Goal: Information Seeking & Learning: Learn about a topic

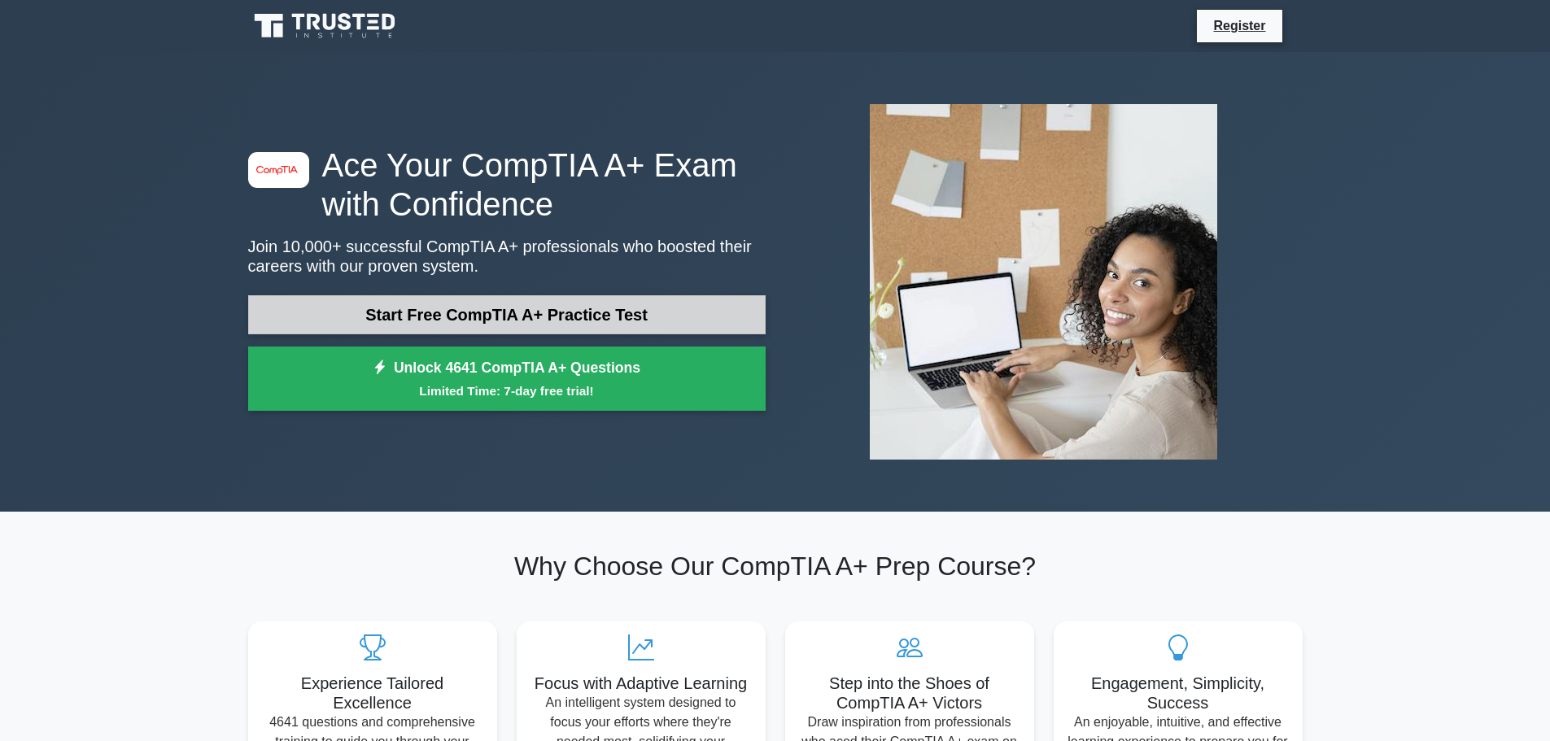
click at [607, 299] on link "Start Free CompTIA A+ Practice Test" at bounding box center [506, 314] width 517 height 39
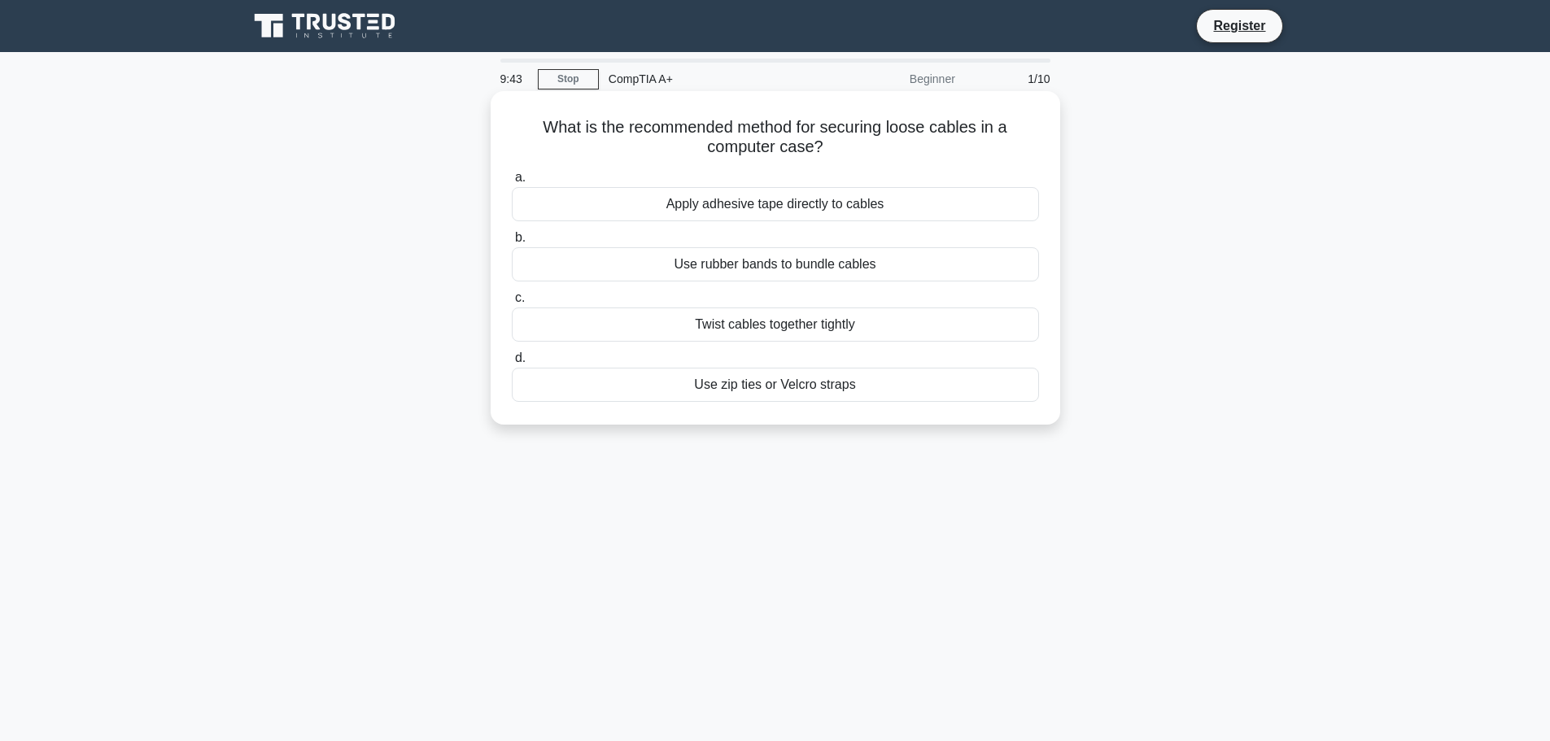
click at [809, 387] on div "Use zip ties or Velcro straps" at bounding box center [775, 385] width 527 height 34
click at [512, 364] on input "d. Use zip ties or Velcro straps" at bounding box center [512, 358] width 0 height 11
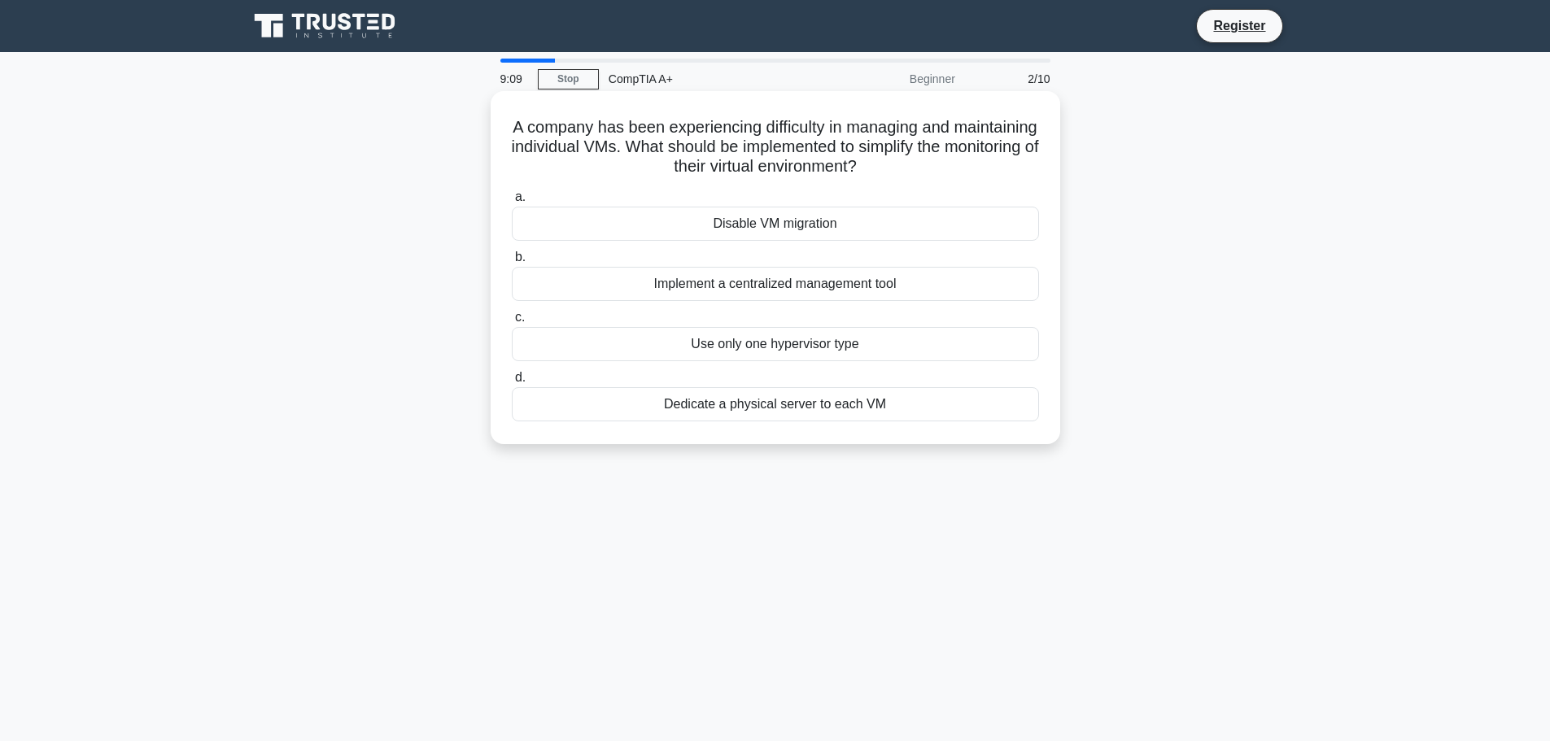
click at [756, 282] on div "Implement a centralized management tool" at bounding box center [775, 284] width 527 height 34
click at [512, 263] on input "b. Implement a centralized management tool" at bounding box center [512, 257] width 0 height 11
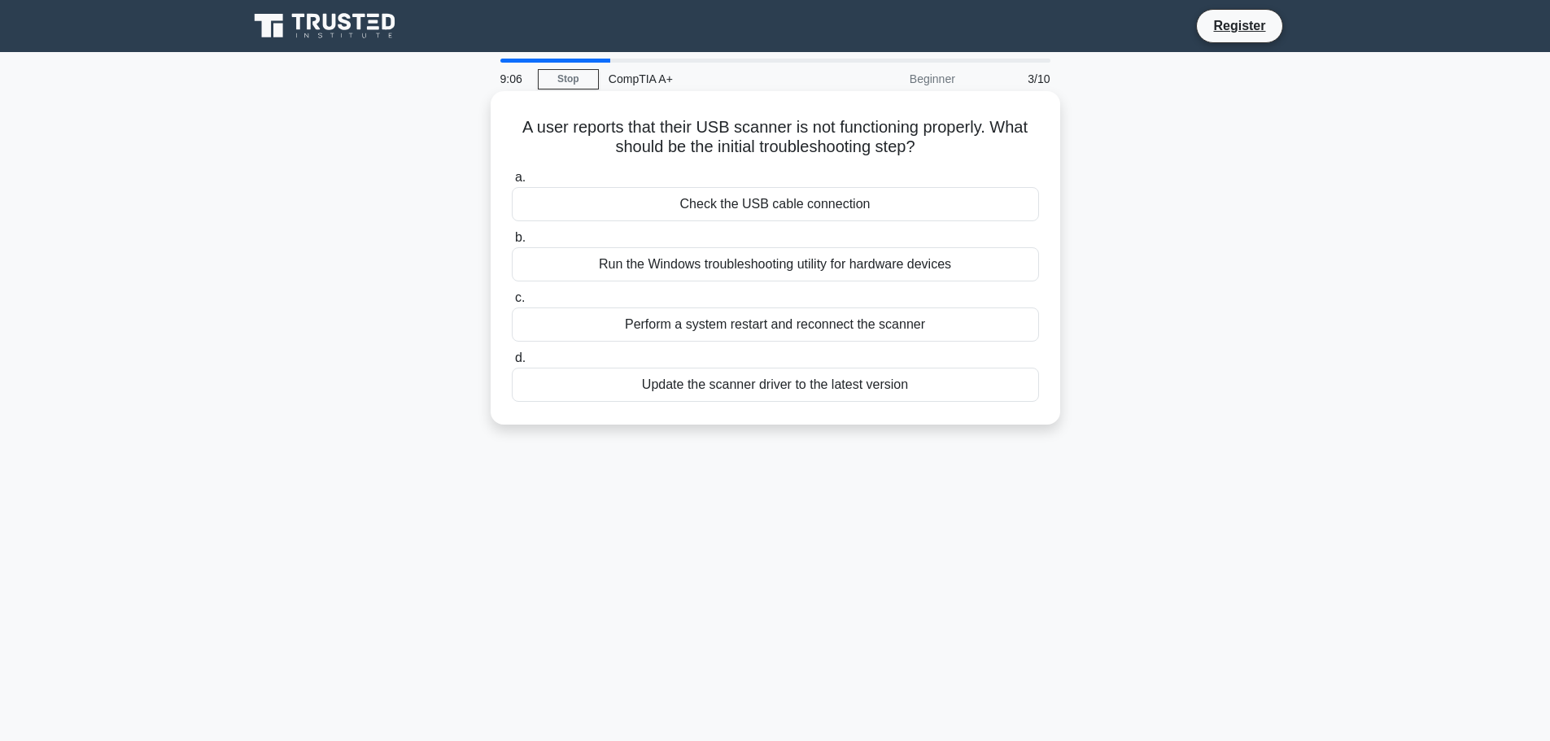
click at [787, 206] on div "Check the USB cable connection" at bounding box center [775, 204] width 527 height 34
click at [512, 183] on input "a. Check the USB cable connection" at bounding box center [512, 177] width 0 height 11
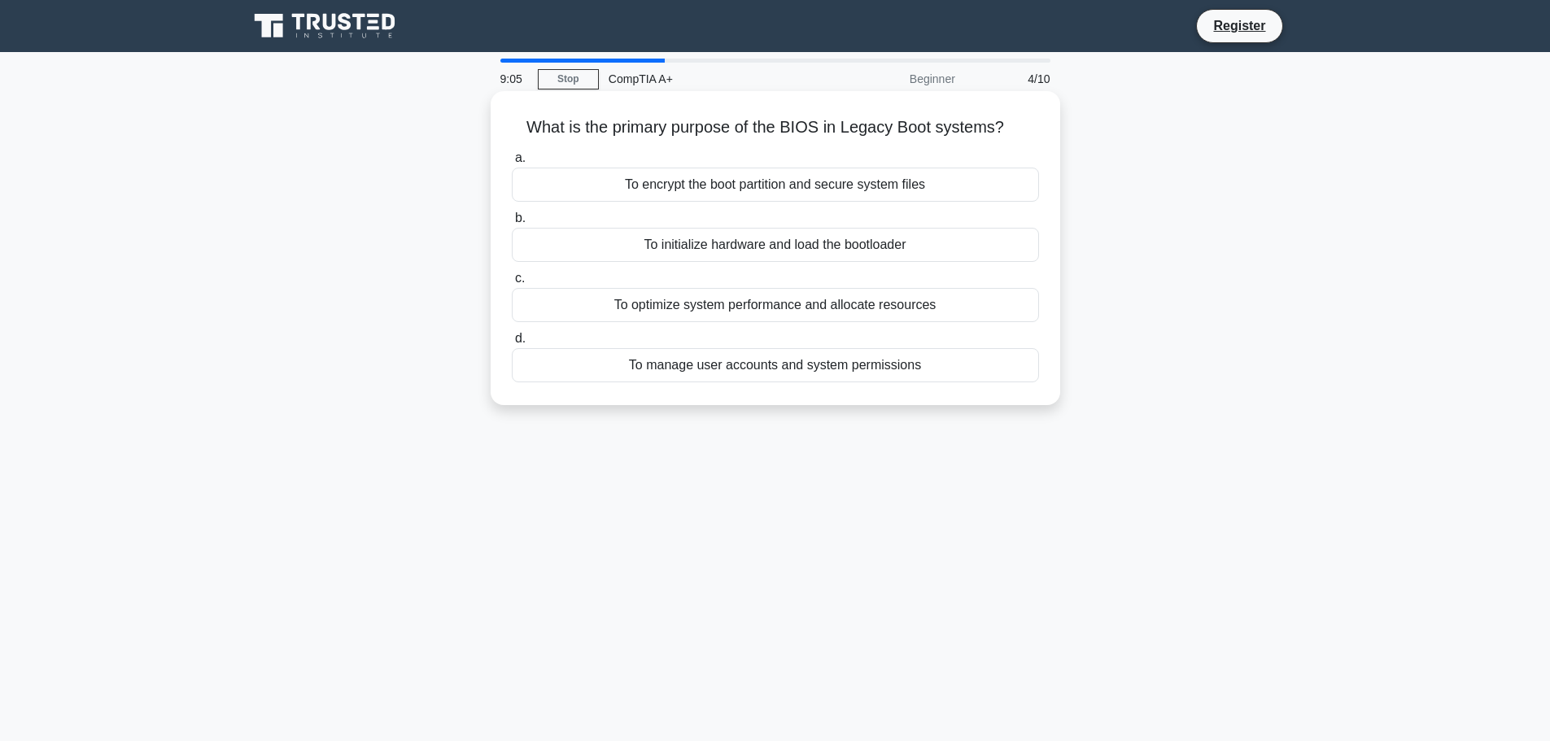
click at [777, 252] on div "To initialize hardware and load the bootloader" at bounding box center [775, 245] width 527 height 34
click at [512, 224] on input "b. To initialize hardware and load the bootloader" at bounding box center [512, 218] width 0 height 11
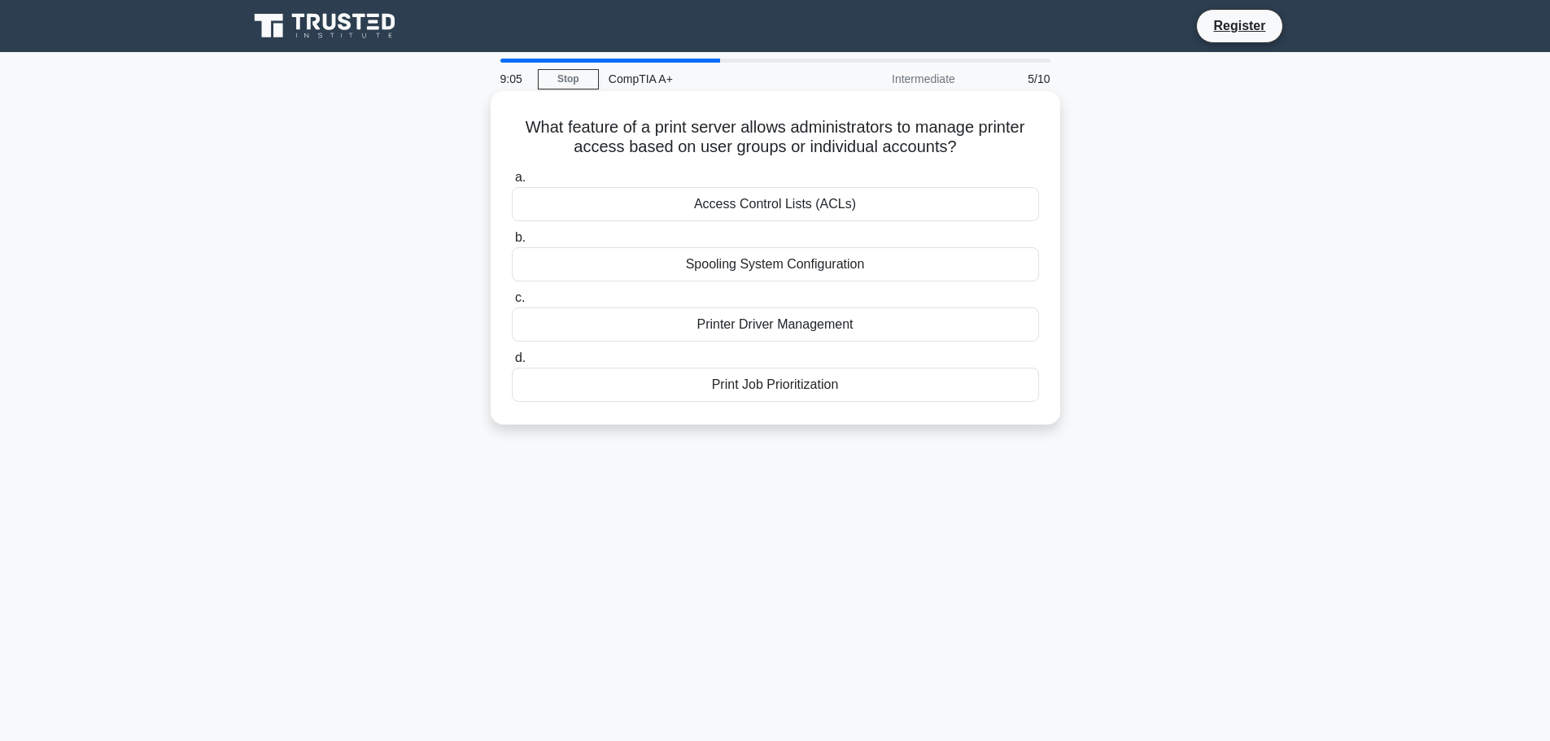
click at [790, 204] on div "Access Control Lists (ACLs)" at bounding box center [775, 204] width 527 height 34
click at [512, 183] on input "a. Access Control Lists (ACLs)" at bounding box center [512, 177] width 0 height 11
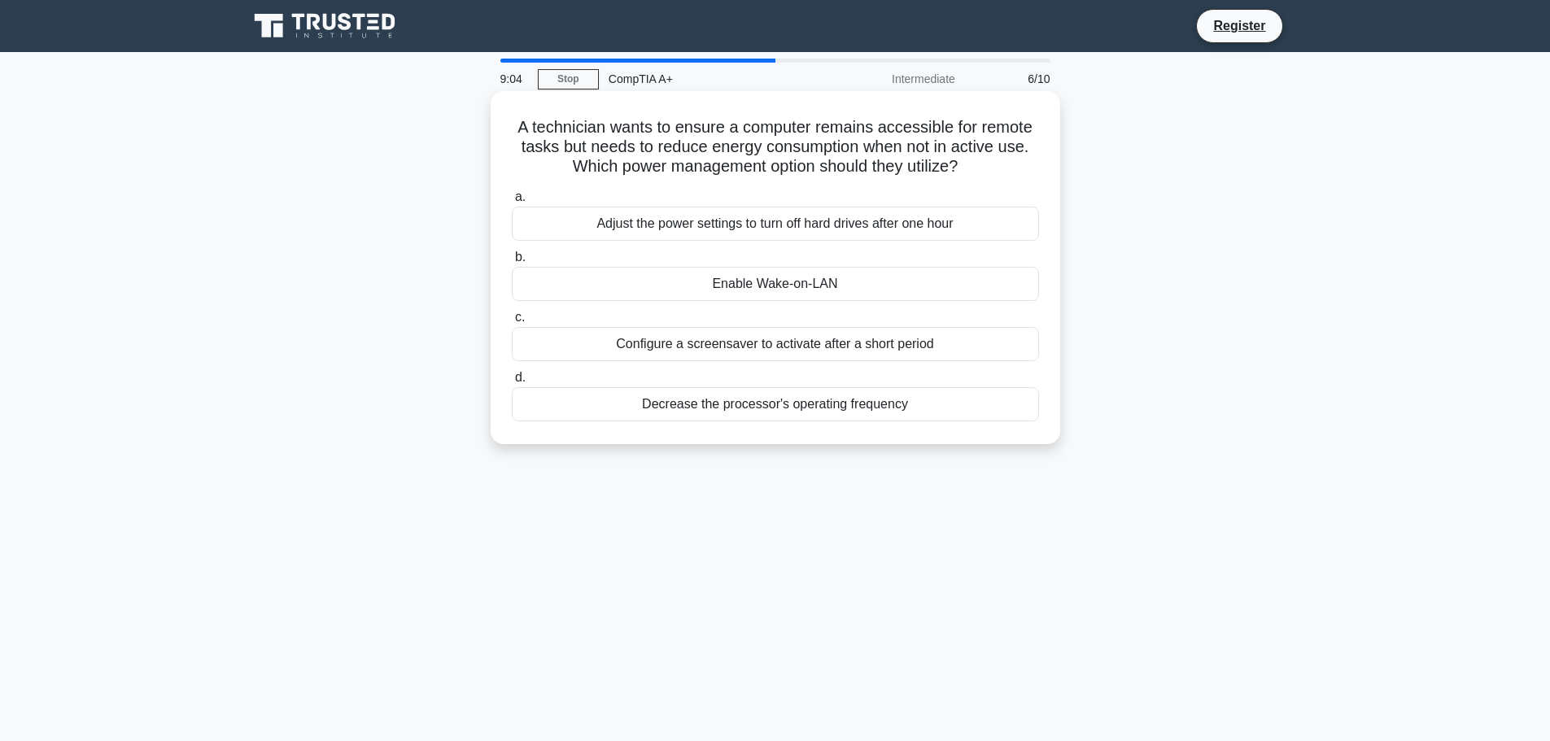
drag, startPoint x: 776, startPoint y: 399, endPoint x: 775, endPoint y: 381, distance: 18.7
click at [775, 399] on div "Decrease the processor's operating frequency" at bounding box center [775, 404] width 527 height 34
click at [762, 400] on div "Decrease the processor's operating frequency" at bounding box center [775, 404] width 527 height 34
click at [512, 383] on input "d. Decrease the processor's operating frequency" at bounding box center [512, 378] width 0 height 11
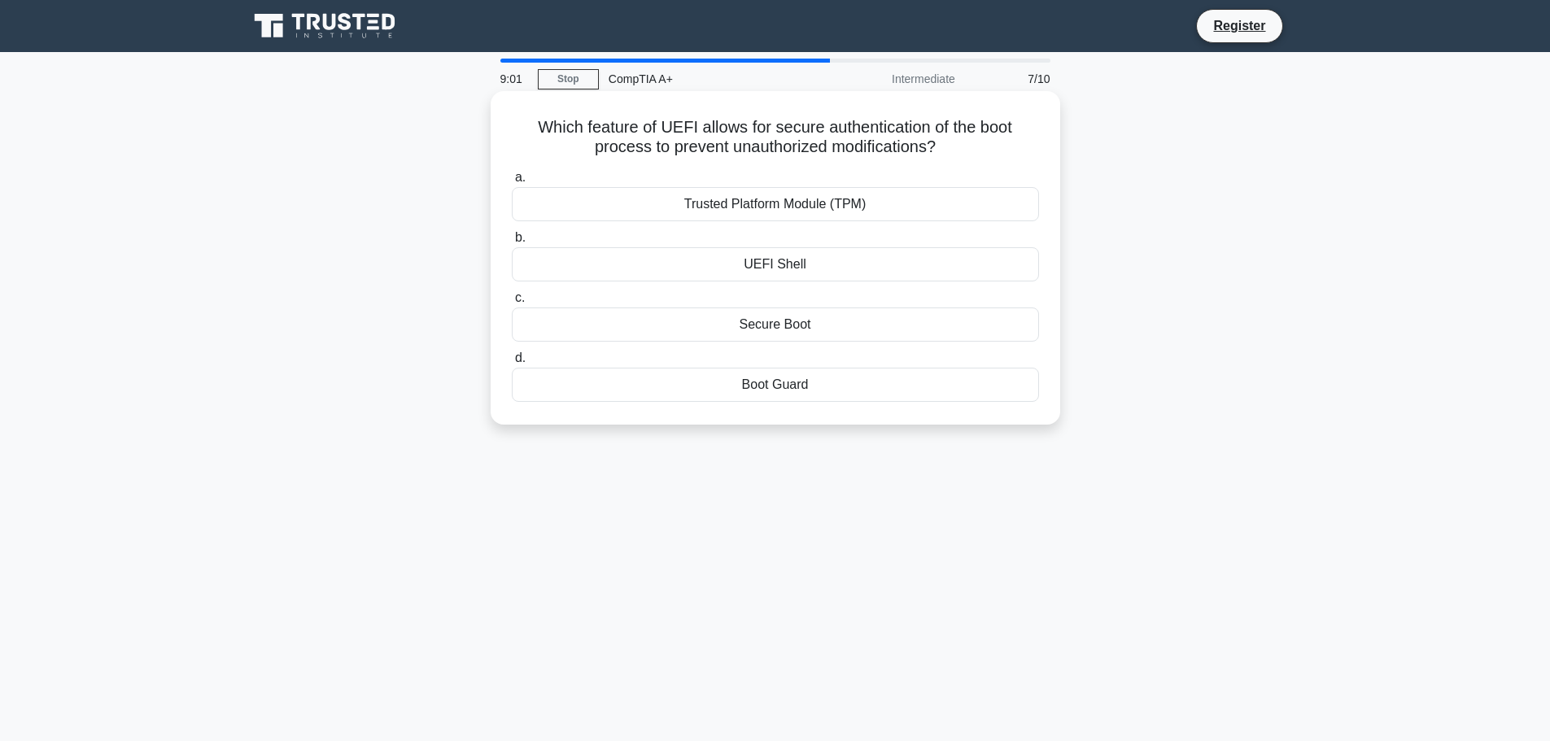
click at [747, 373] on div "Boot Guard" at bounding box center [775, 385] width 527 height 34
click at [512, 364] on input "d. Boot Guard" at bounding box center [512, 358] width 0 height 11
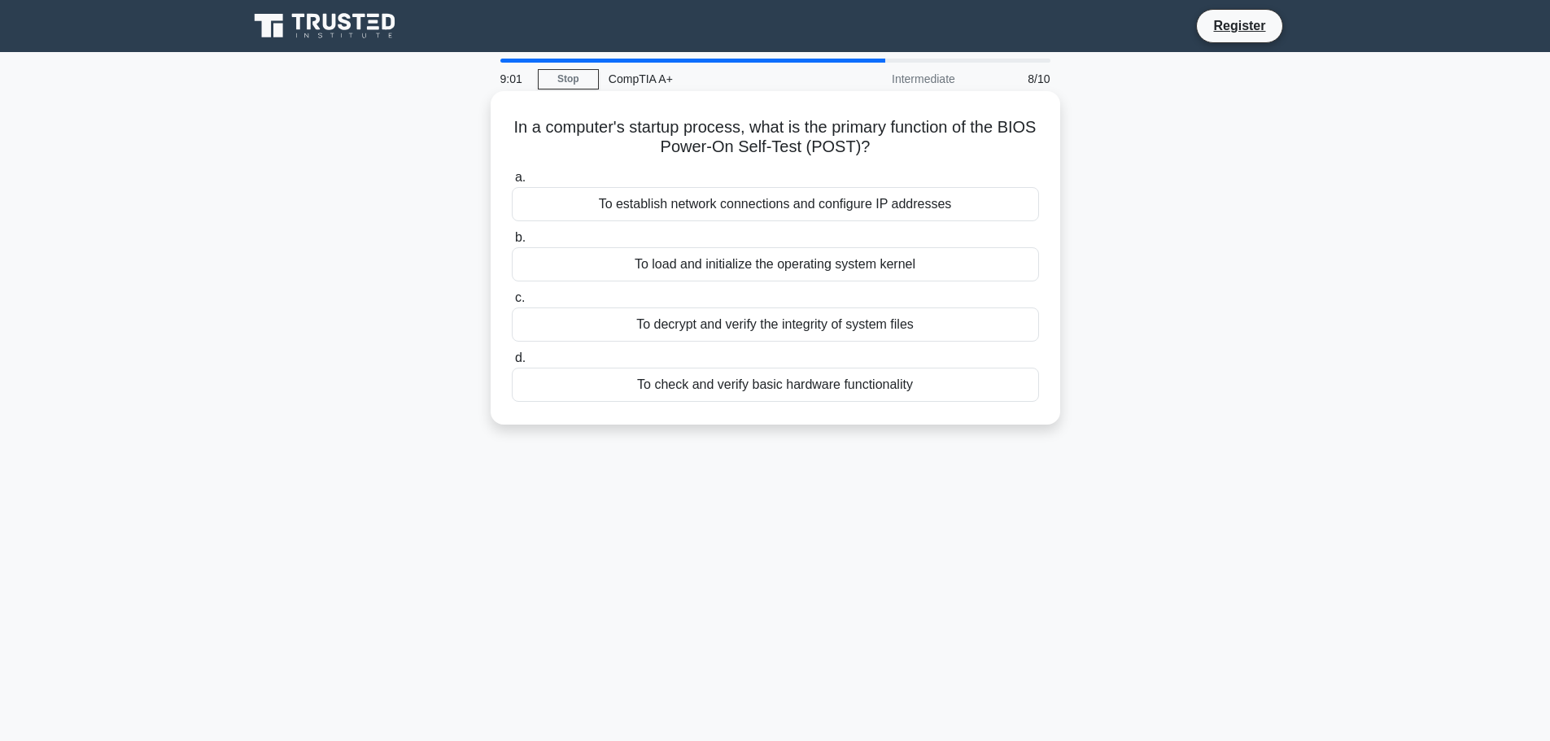
click at [751, 387] on div "To check and verify basic hardware functionality" at bounding box center [775, 385] width 527 height 34
click at [512, 364] on input "d. To check and verify basic hardware functionality" at bounding box center [512, 358] width 0 height 11
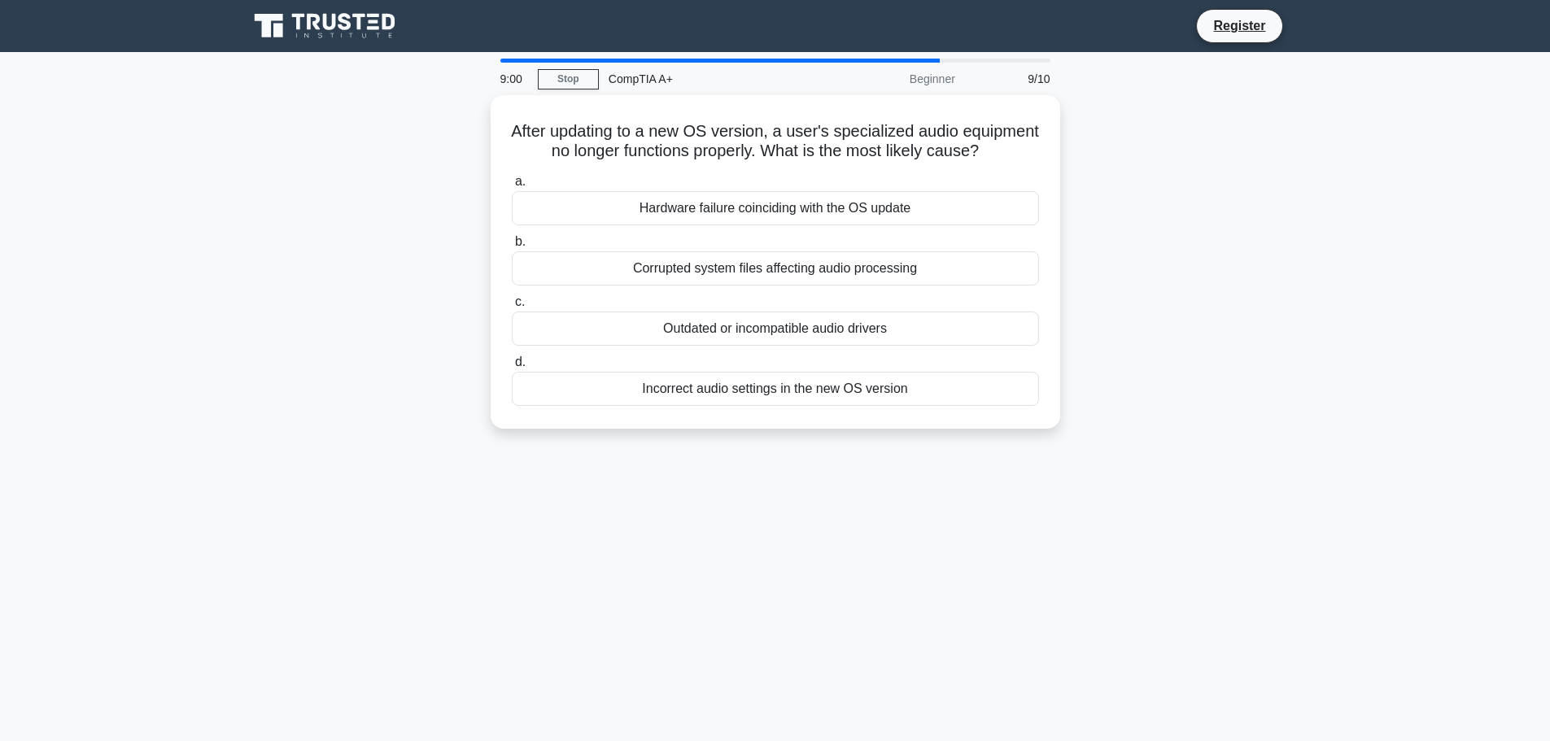
click at [751, 387] on label "d. Incorrect audio settings in the new OS version" at bounding box center [775, 379] width 527 height 54
click at [512, 368] on input "d. Incorrect audio settings in the new OS version" at bounding box center [512, 362] width 0 height 11
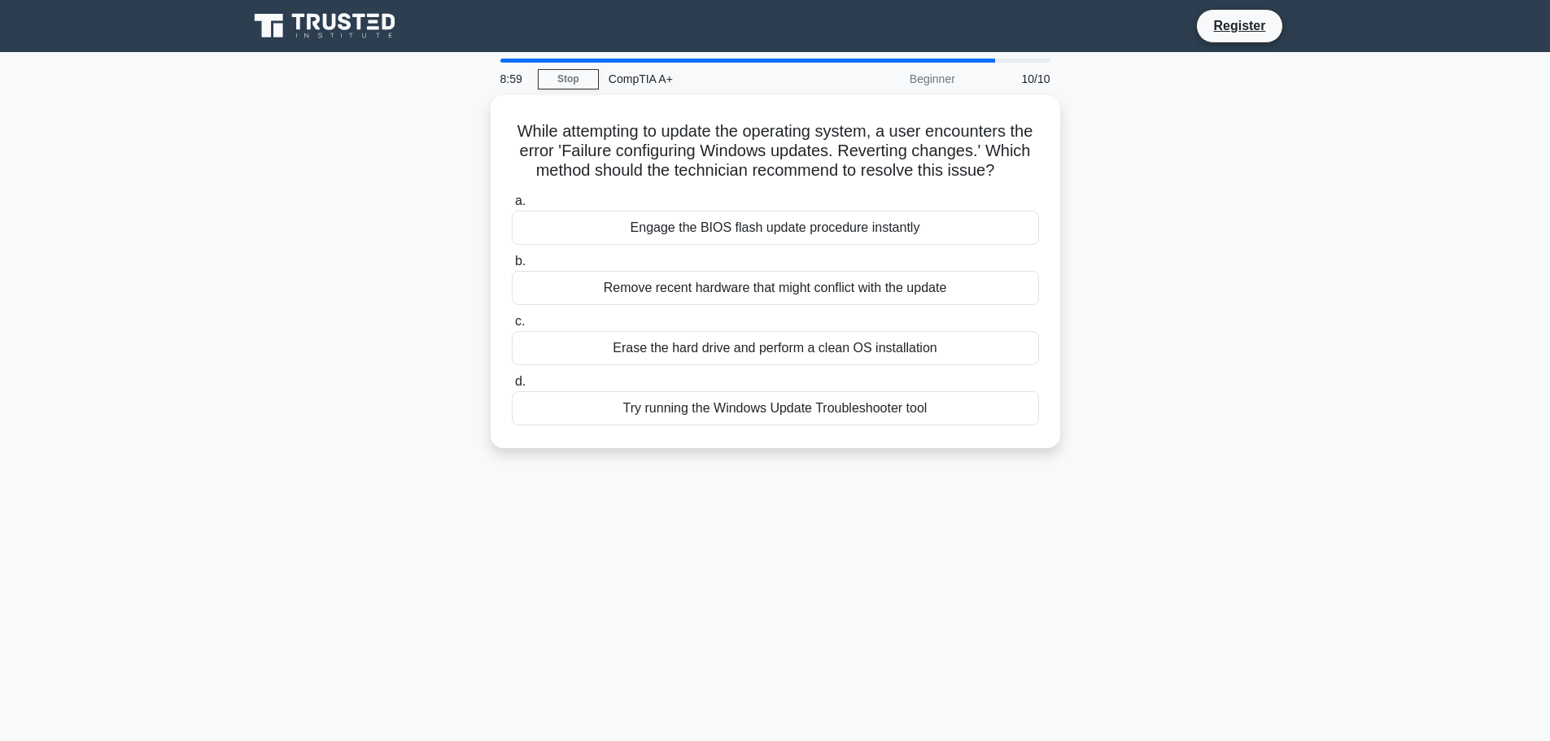
click at [751, 387] on div "a. Engage the BIOS flash update procedure instantly b. Remove recent hardware t…" at bounding box center [775, 308] width 547 height 241
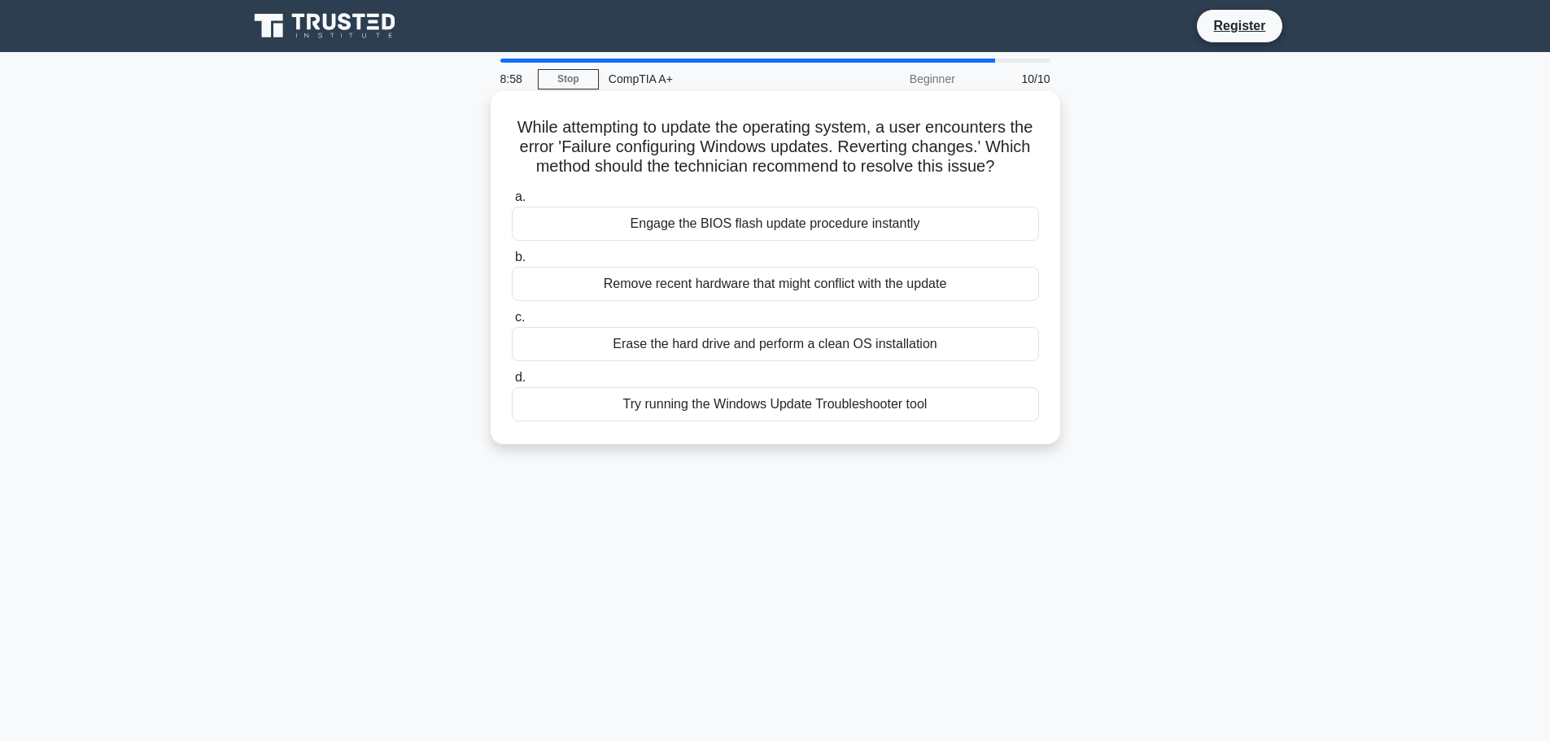
click at [743, 421] on div "Try running the Windows Update Troubleshooter tool" at bounding box center [775, 404] width 527 height 34
click at [512, 383] on input "d. Try running the Windows Update Troubleshooter tool" at bounding box center [512, 378] width 0 height 11
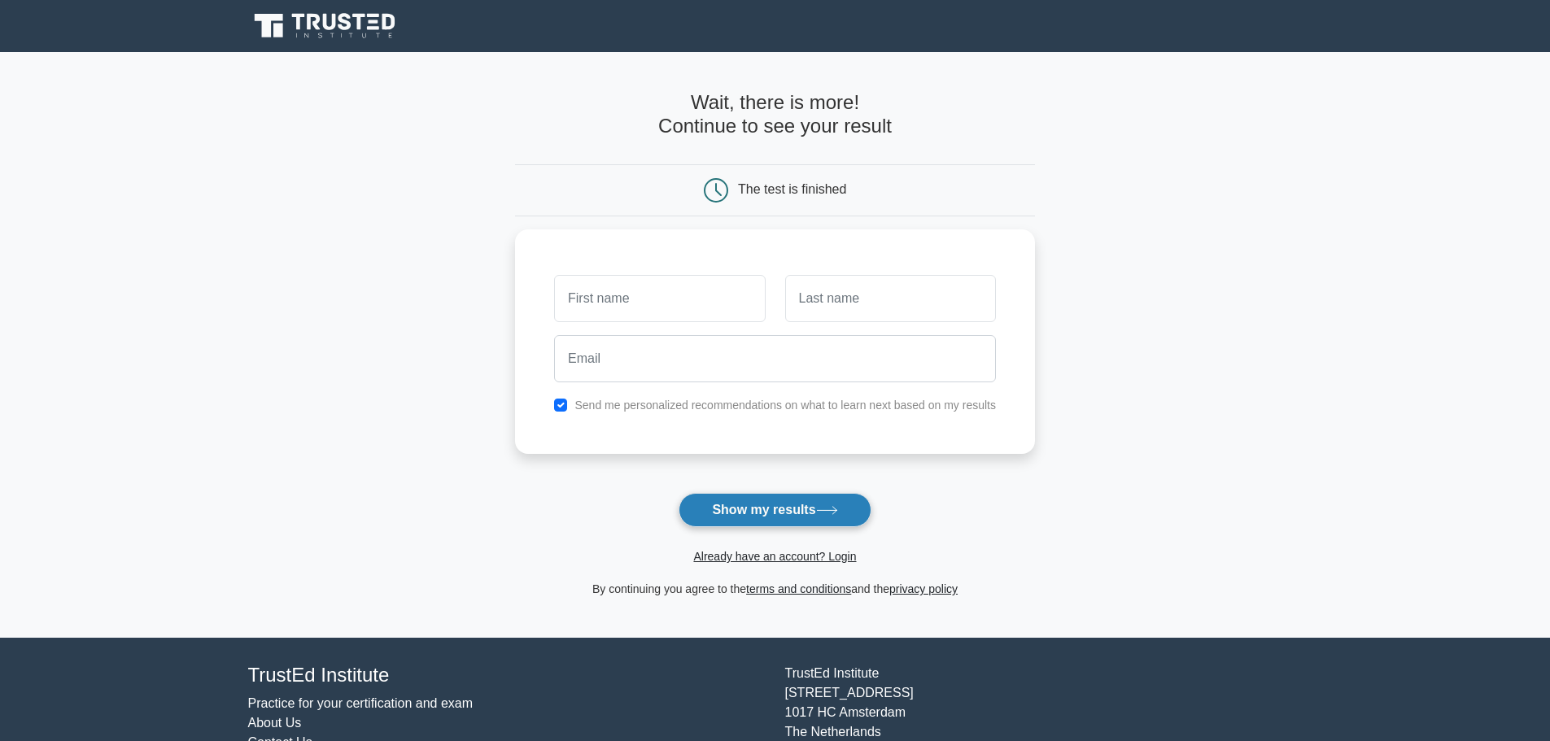
click at [759, 501] on button "Show my results" at bounding box center [774, 510] width 192 height 34
click at [1184, 415] on main "Wait, there is more! Continue to see your result The test is finished and the" at bounding box center [775, 345] width 1550 height 586
